Goal: Task Accomplishment & Management: Manage account settings

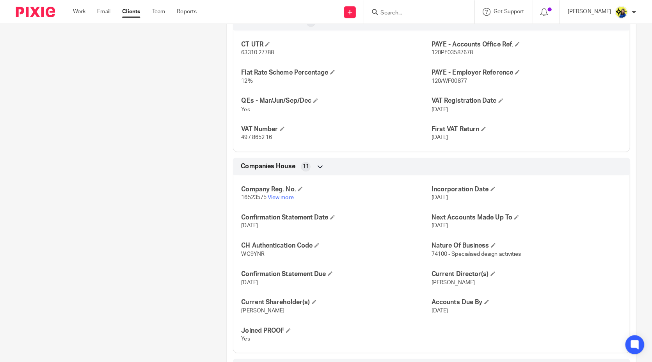
scroll to position [592, 0]
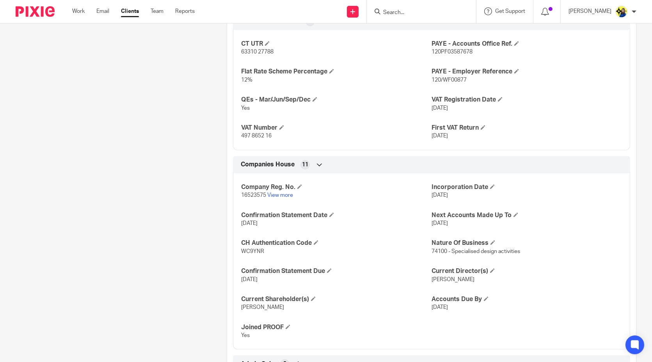
click at [448, 9] on input "Search" at bounding box center [417, 12] width 70 height 7
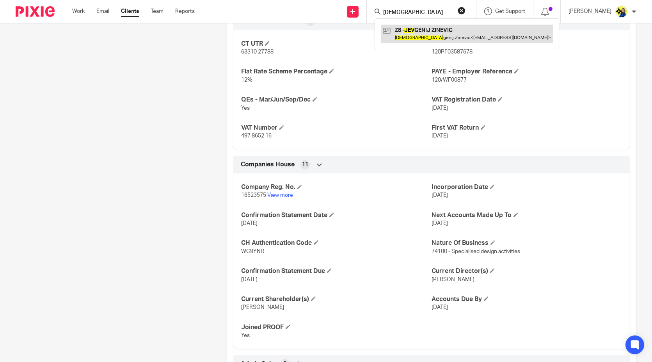
type input "jev"
click at [446, 28] on link at bounding box center [467, 34] width 172 height 18
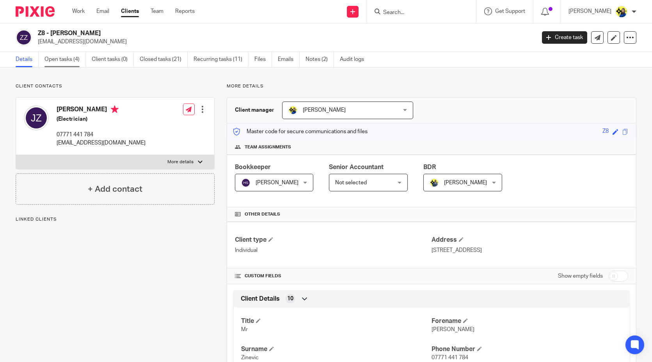
click at [54, 62] on link "Open tasks (4)" at bounding box center [64, 59] width 41 height 15
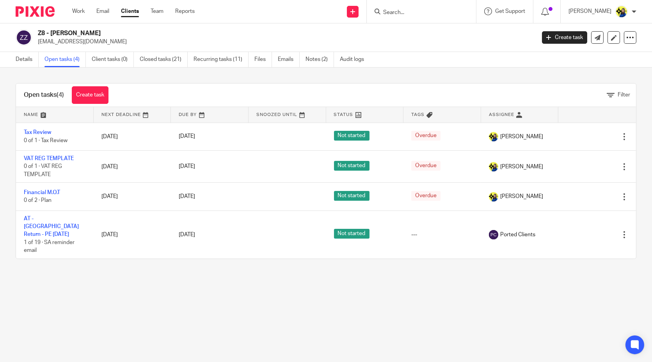
click at [234, 293] on main "Z8 - JEVGENIJ ZINEVIC jzecs1995@gmail.com Create task Update from Companies Hou…" at bounding box center [326, 181] width 652 height 362
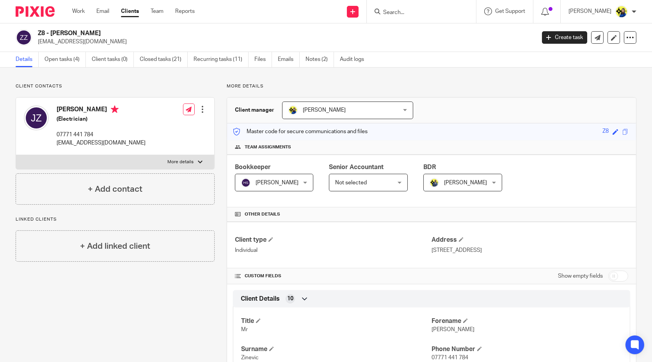
drag, startPoint x: 608, startPoint y: 275, endPoint x: 596, endPoint y: 277, distance: 12.2
click at [608, 275] on input "checkbox" at bounding box center [618, 275] width 20 height 11
checkbox input "true"
click at [444, 10] on input "Search" at bounding box center [417, 12] width 70 height 7
type input "e23"
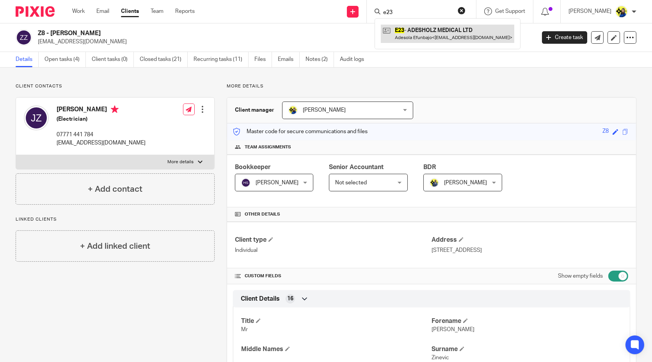
click at [448, 33] on link at bounding box center [447, 34] width 133 height 18
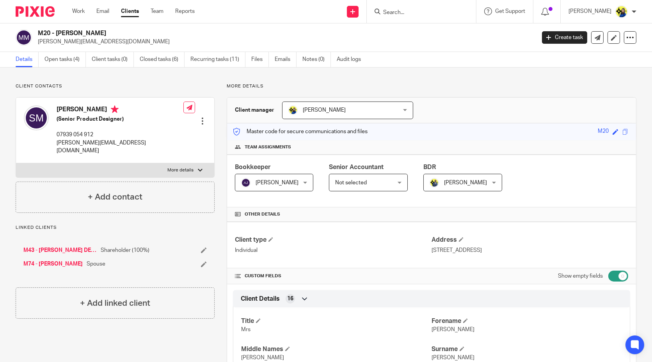
scroll to position [87, 0]
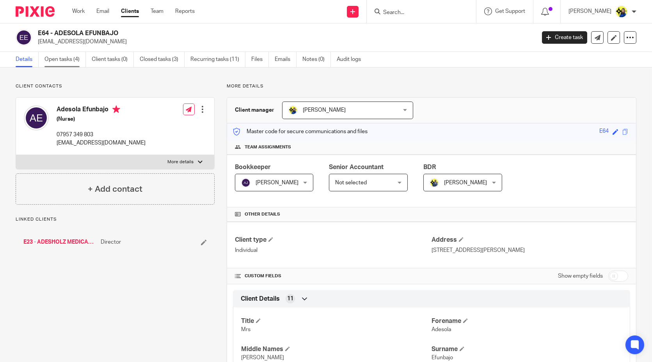
click at [72, 64] on link "Open tasks (4)" at bounding box center [64, 59] width 41 height 15
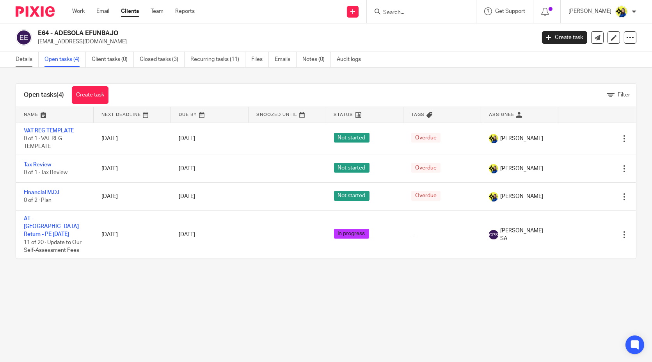
click at [19, 63] on link "Details" at bounding box center [27, 59] width 23 height 15
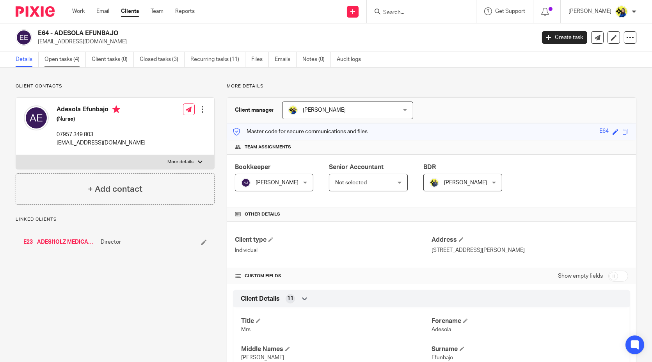
click at [59, 60] on link "Open tasks (4)" at bounding box center [64, 59] width 41 height 15
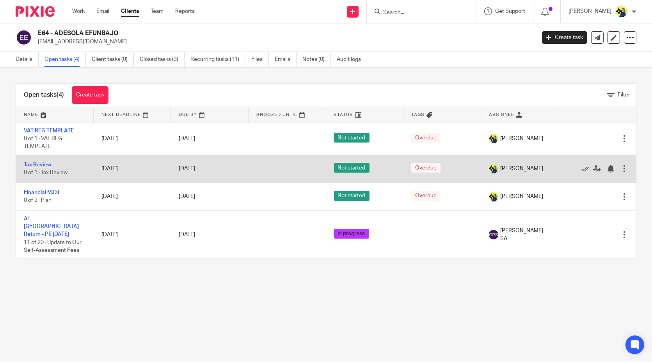
click at [41, 164] on link "Tax Review" at bounding box center [37, 164] width 27 height 5
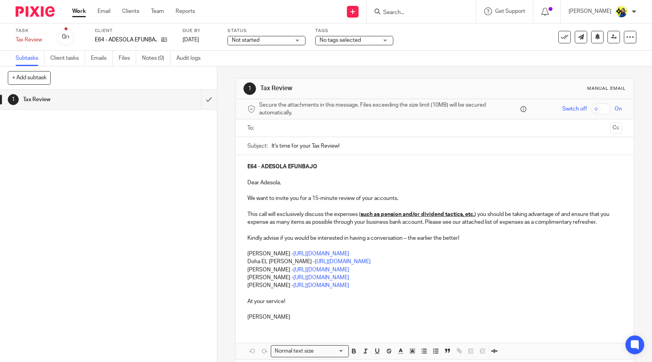
click at [452, 16] on form at bounding box center [423, 12] width 83 height 10
click at [446, 13] on input "Search" at bounding box center [417, 12] width 70 height 7
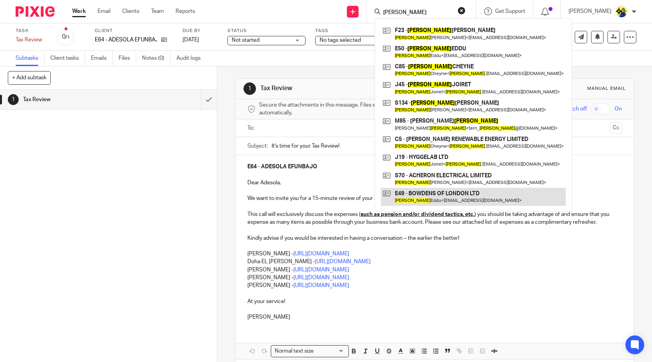
type input "martin"
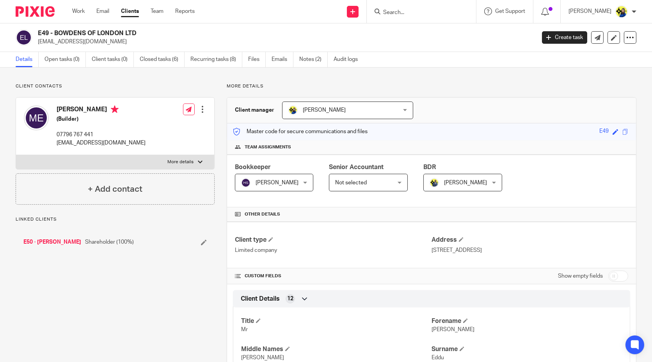
drag, startPoint x: 126, startPoint y: 43, endPoint x: 39, endPoint y: 46, distance: 87.4
click at [39, 46] on div "E49 - BOWDENS OF LONDON LTD [EMAIL_ADDRESS][DOMAIN_NAME] Create task Update fro…" at bounding box center [326, 37] width 652 height 28
copy p "[EMAIL_ADDRESS][DOMAIN_NAME]"
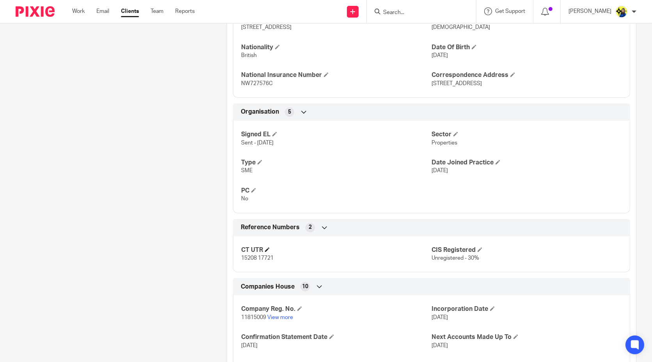
scroll to position [390, 0]
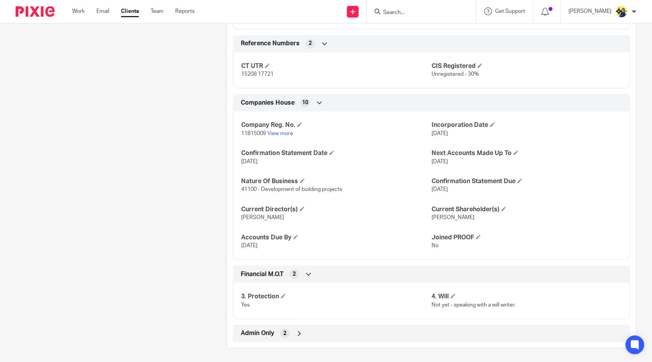
click at [259, 331] on span "Admin Only" at bounding box center [258, 333] width 34 height 8
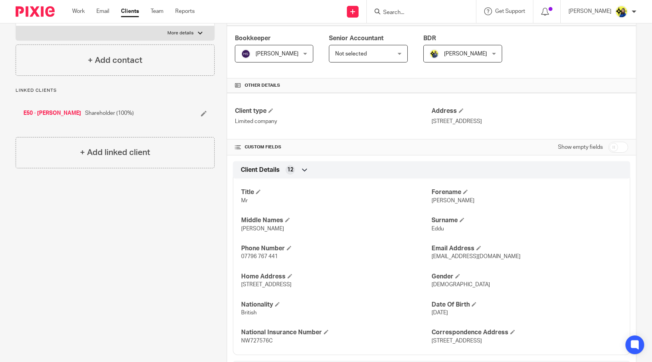
scroll to position [259, 0]
